Goal: Task Accomplishment & Management: Manage account settings

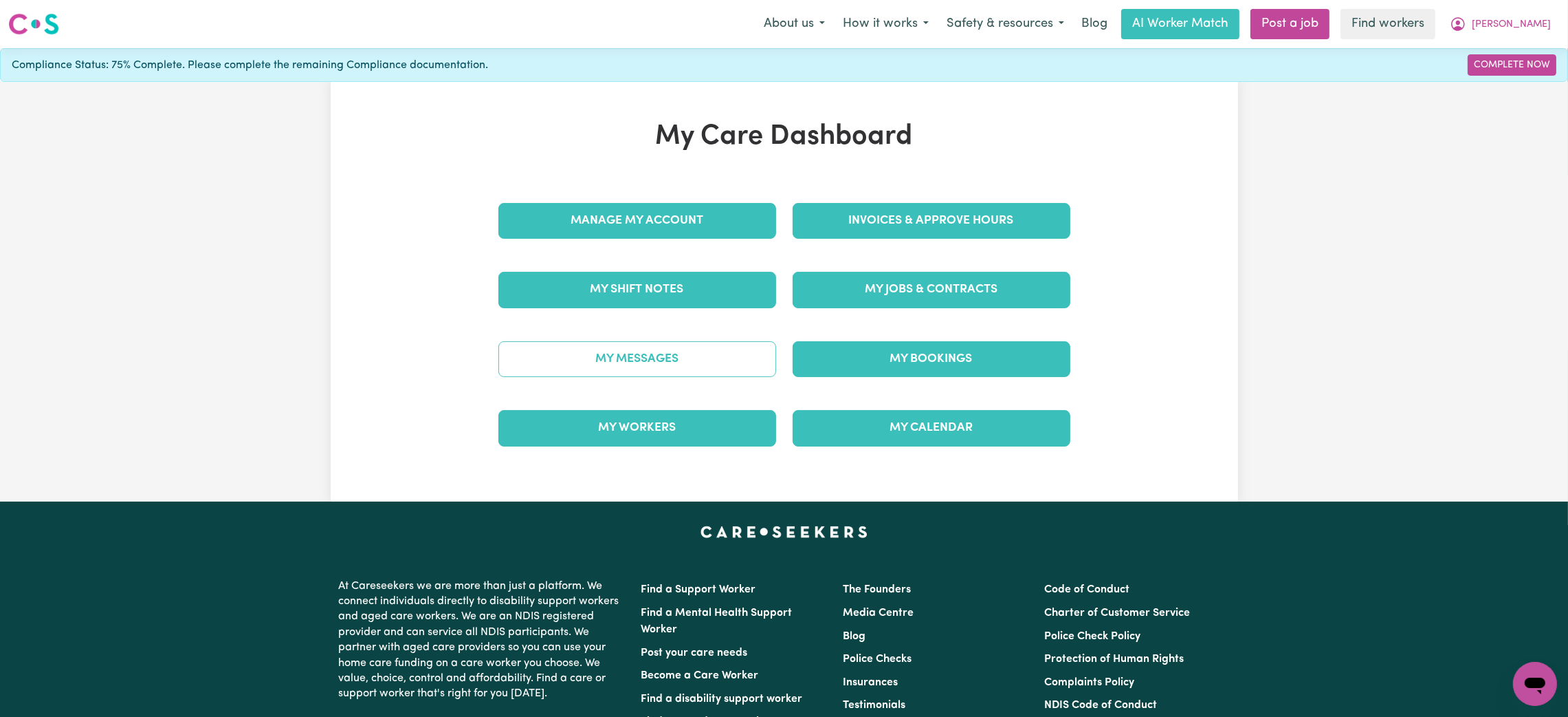
click at [684, 351] on link "My Messages" at bounding box center [637, 359] width 278 height 36
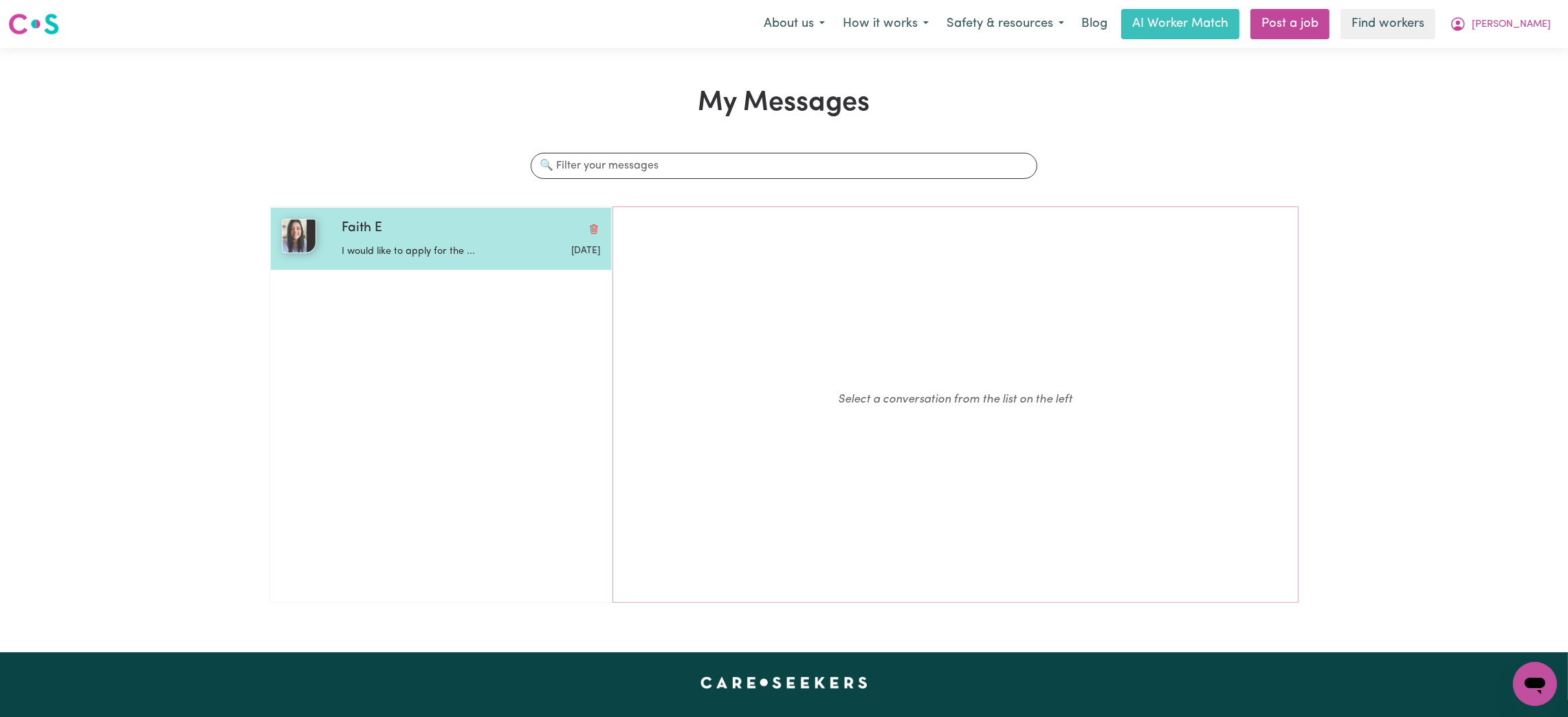
click at [504, 258] on p "I would like to apply for the ..." at bounding box center [428, 251] width 173 height 15
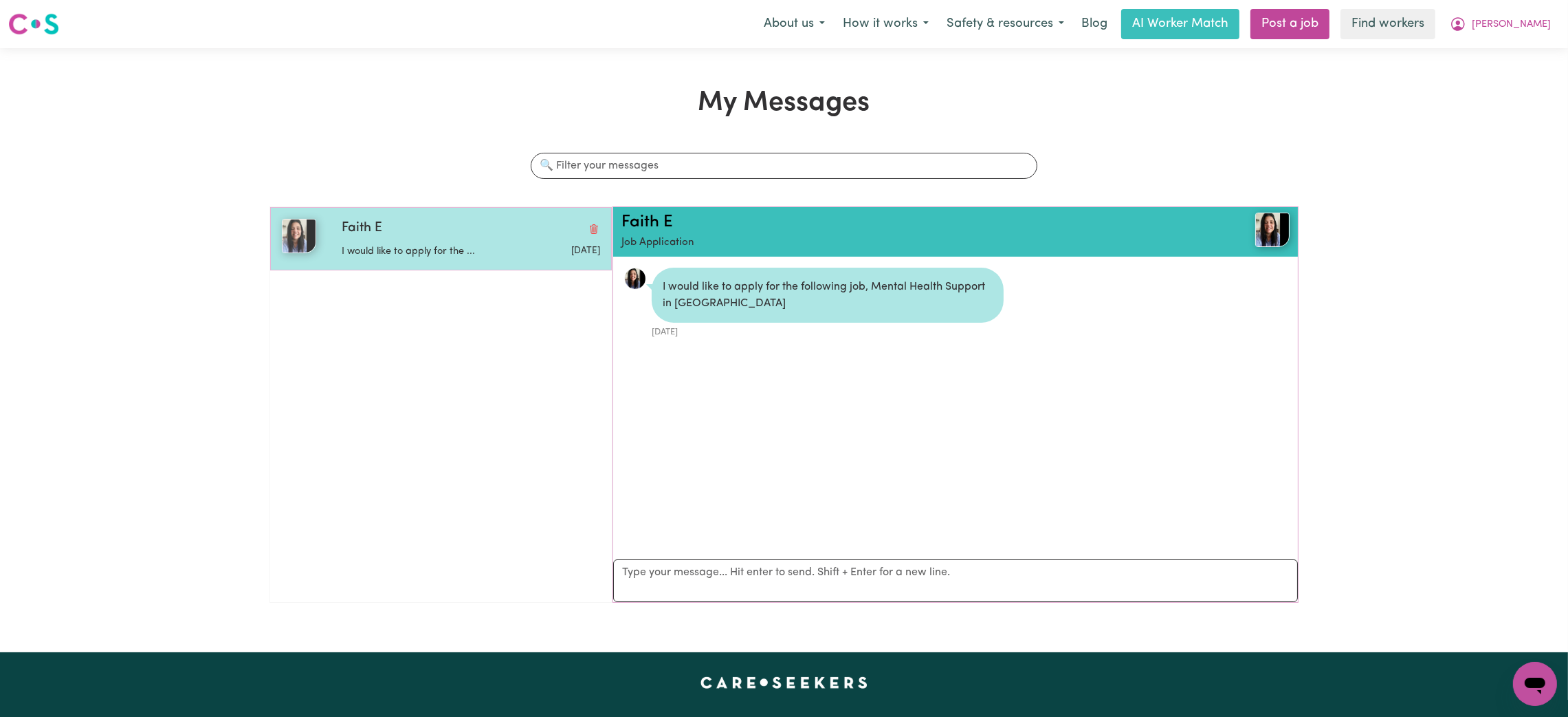
scroll to position [8, 0]
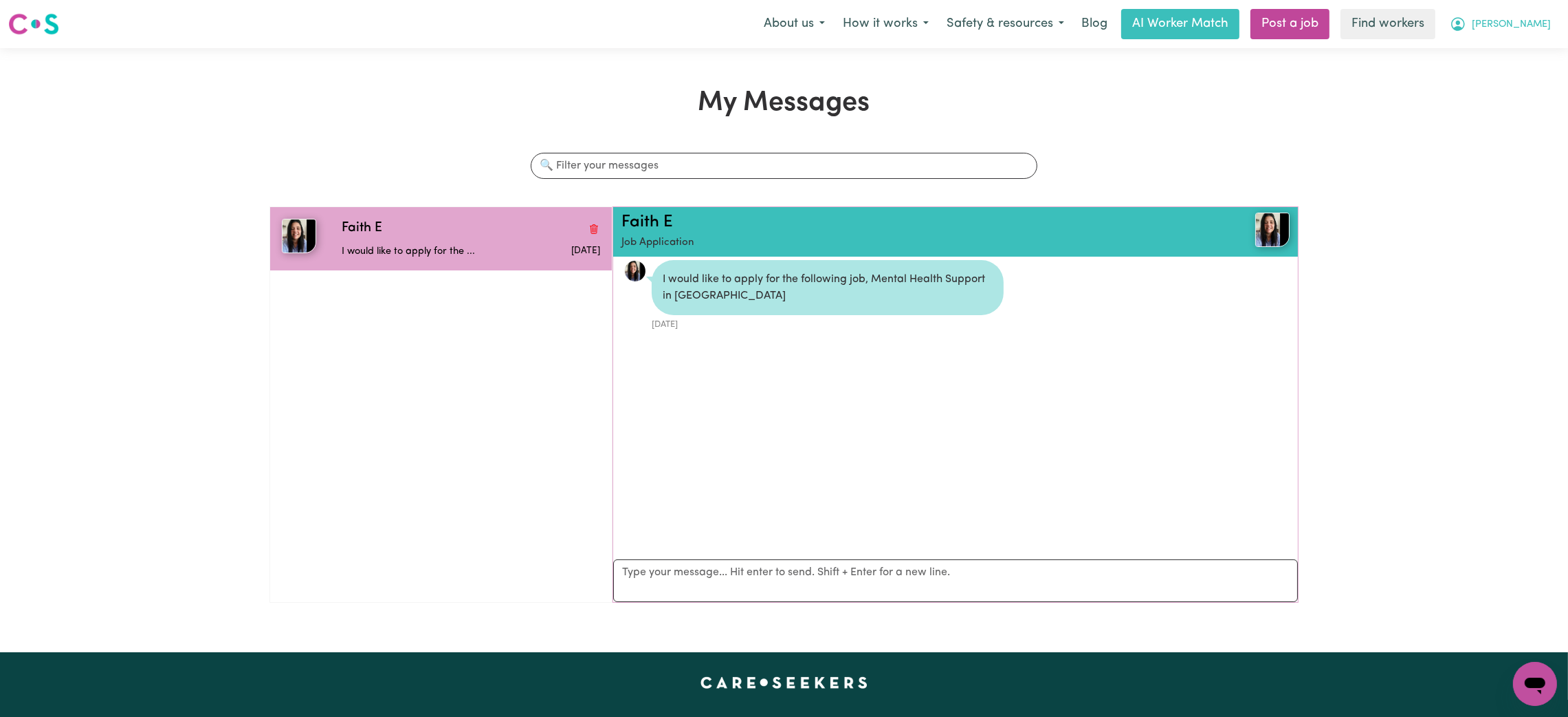
click at [1511, 14] on button "[PERSON_NAME]" at bounding box center [1501, 24] width 119 height 29
click at [1492, 55] on link "My Dashboard" at bounding box center [1503, 54] width 108 height 26
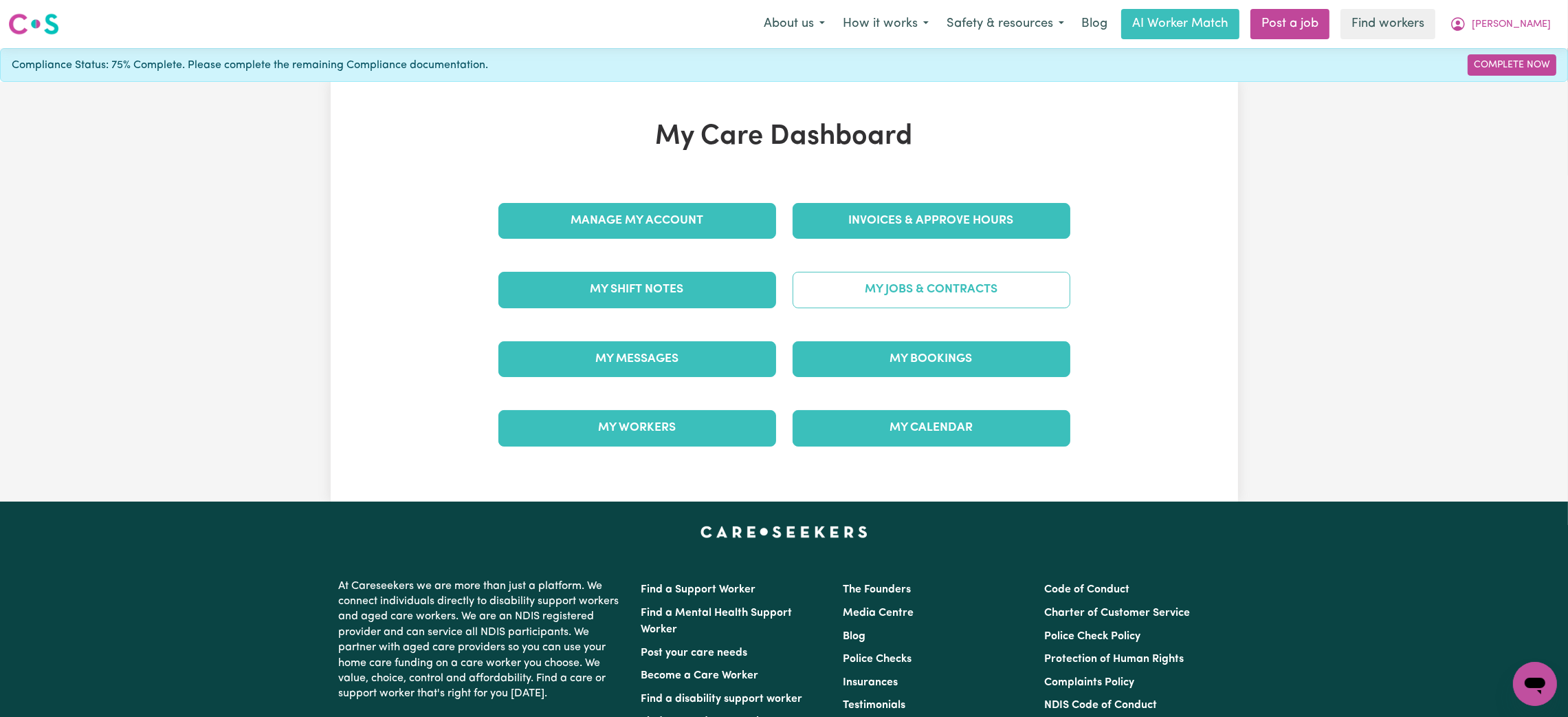
click at [992, 283] on link "My Jobs & Contracts" at bounding box center [932, 290] width 278 height 36
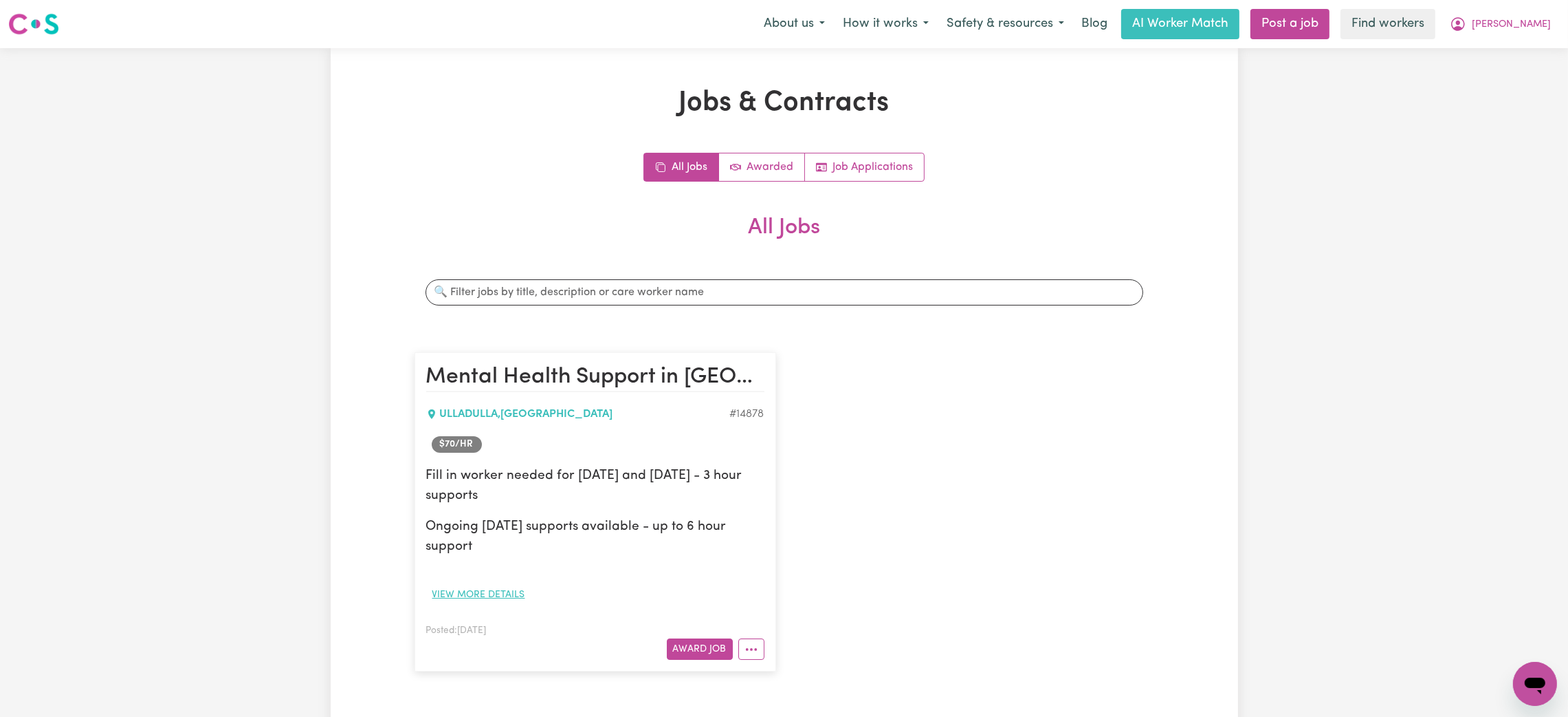
click at [486, 599] on button "View more details" at bounding box center [478, 594] width 105 height 21
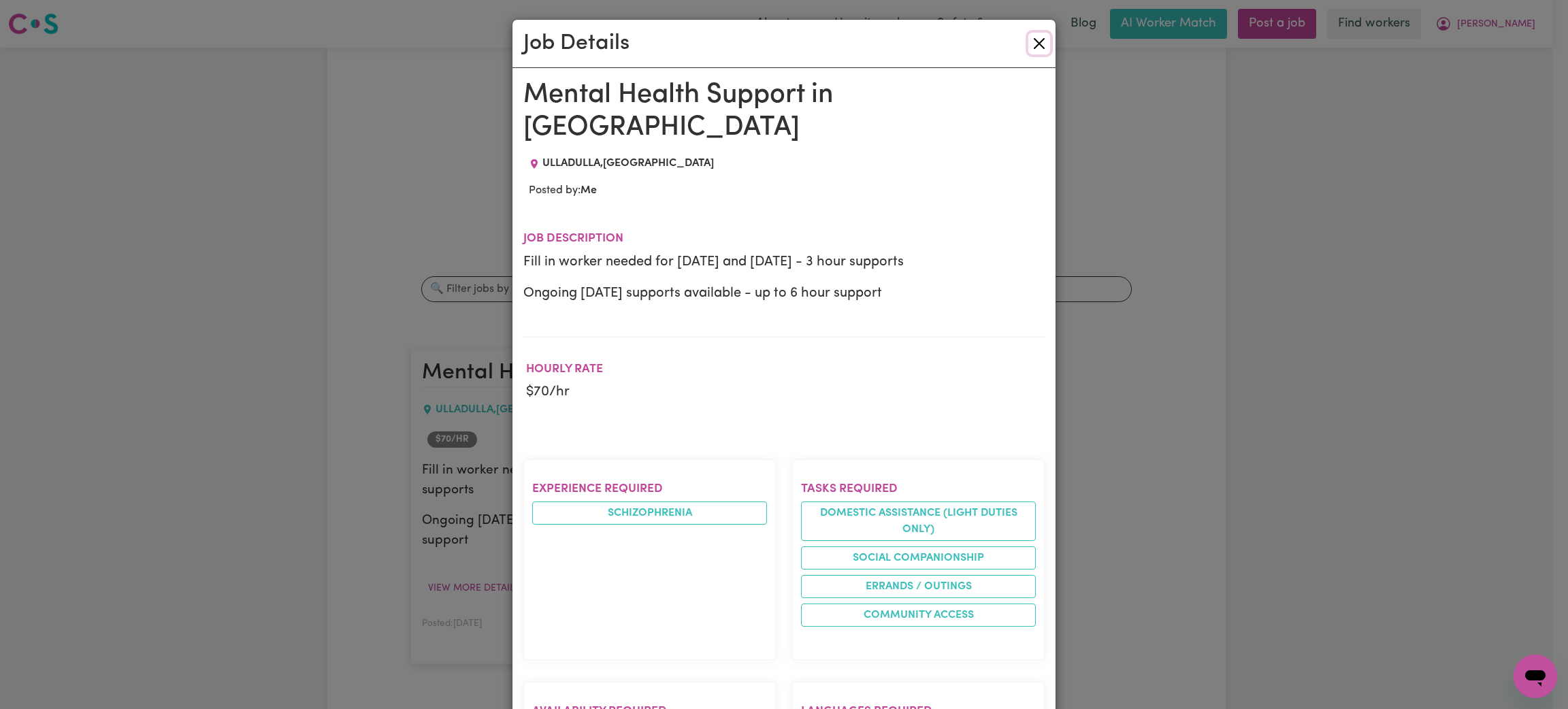
click at [1033, 44] on button "Close" at bounding box center [1038, 43] width 22 height 22
